Goal: Task Accomplishment & Management: Use online tool/utility

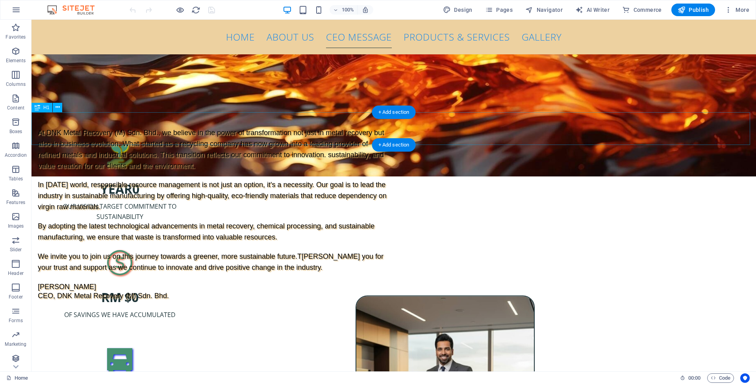
scroll to position [1805, 0]
